Goal: Task Accomplishment & Management: Manage account settings

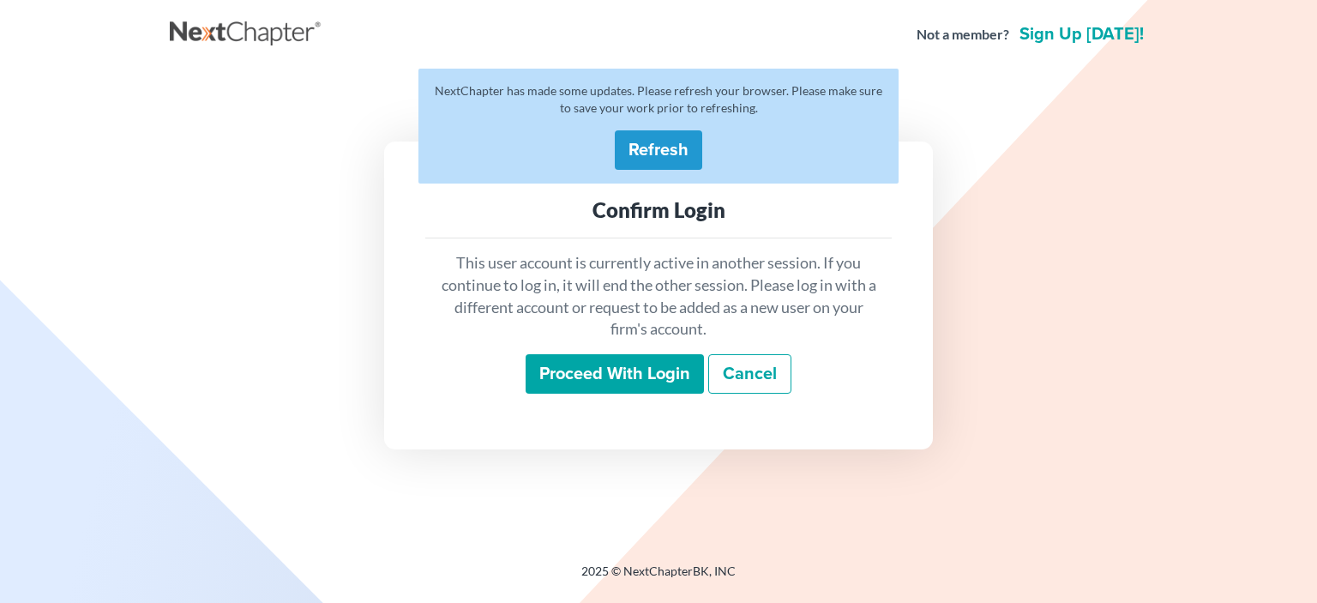
click at [672, 166] on button "Refresh" at bounding box center [658, 149] width 87 height 39
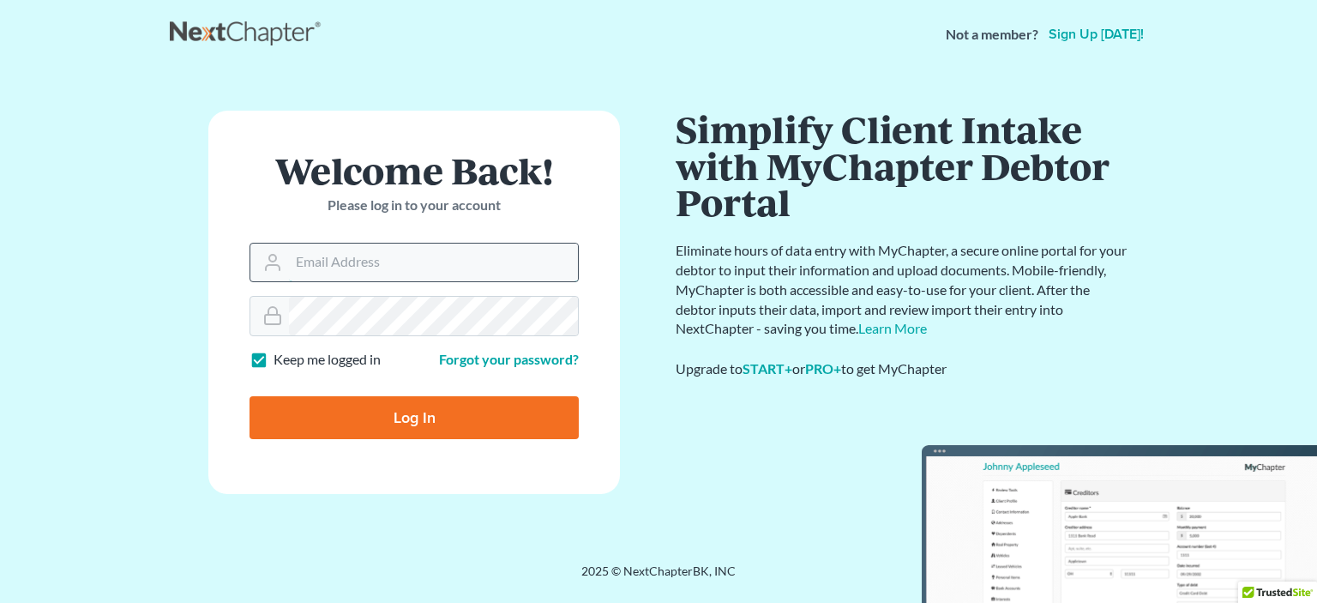
click at [341, 270] on input "Email Address" at bounding box center [433, 263] width 289 height 38
type input "[PERSON_NAME][EMAIL_ADDRESS][DOMAIN_NAME]"
click at [371, 431] on input "Log In" at bounding box center [414, 417] width 329 height 43
type input "Thinking..."
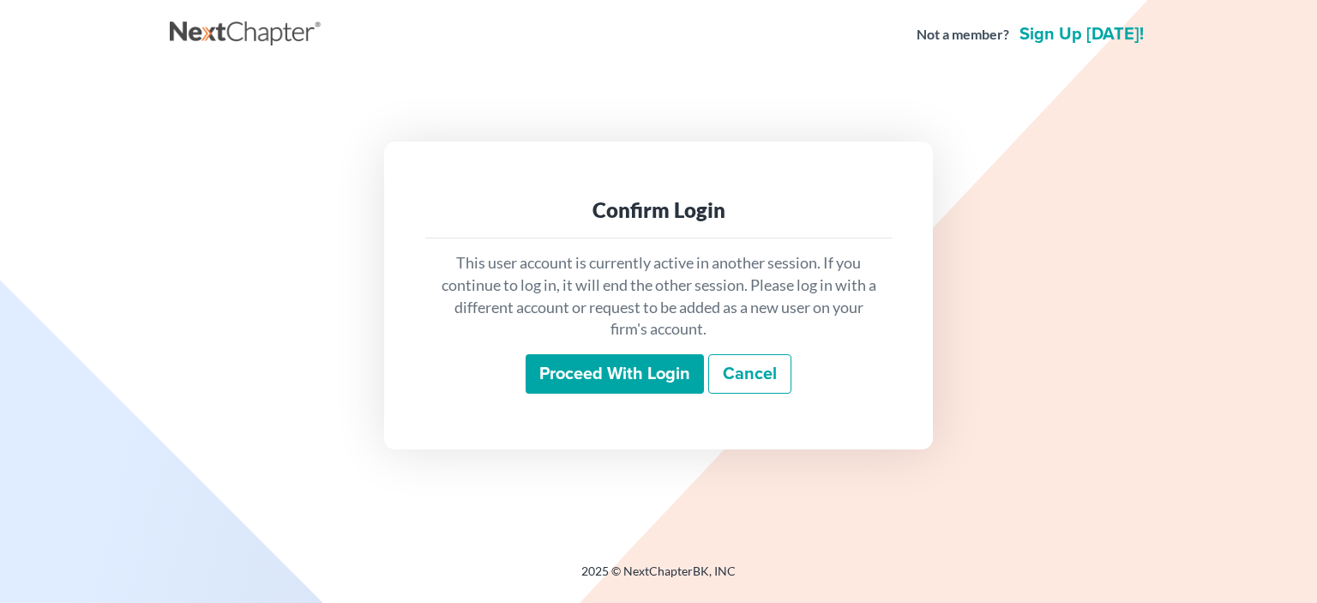
click at [568, 379] on input "Proceed with login" at bounding box center [615, 373] width 178 height 39
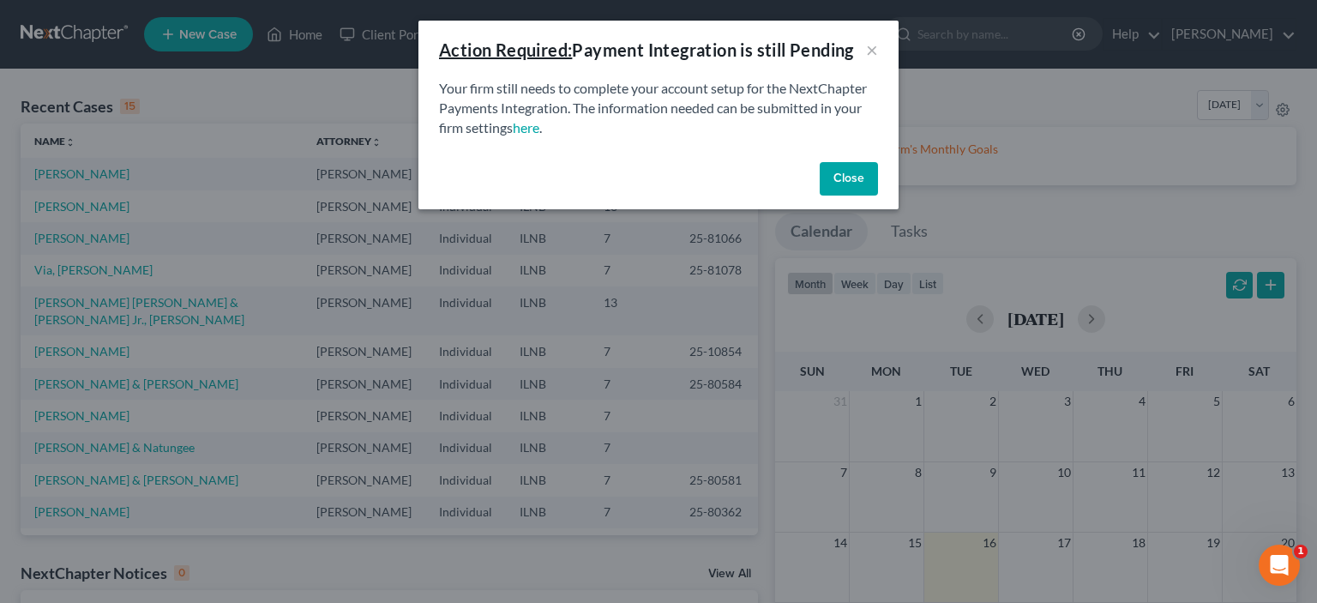
click at [844, 166] on button "Close" at bounding box center [849, 179] width 58 height 34
